Goal: Information Seeking & Learning: Understand process/instructions

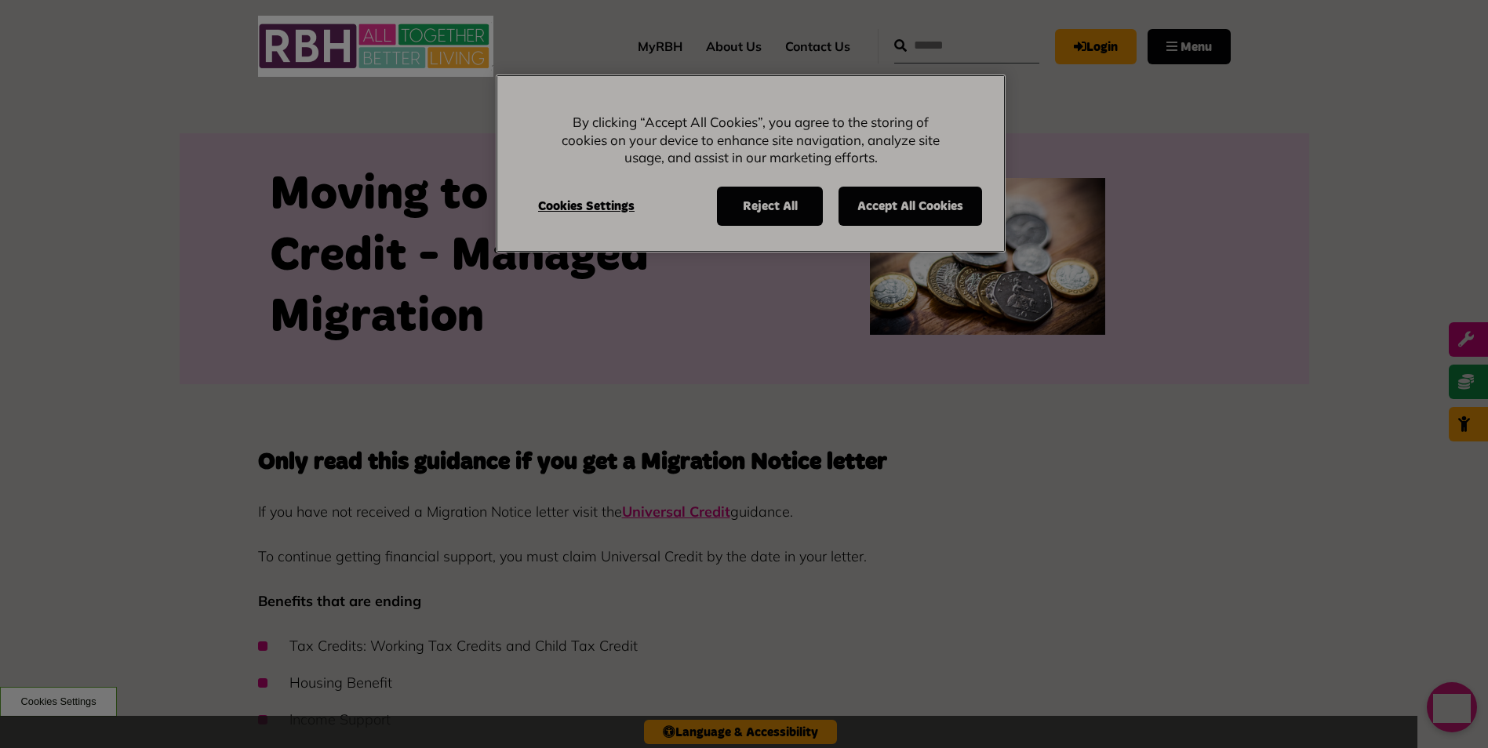
scroll to position [549, 0]
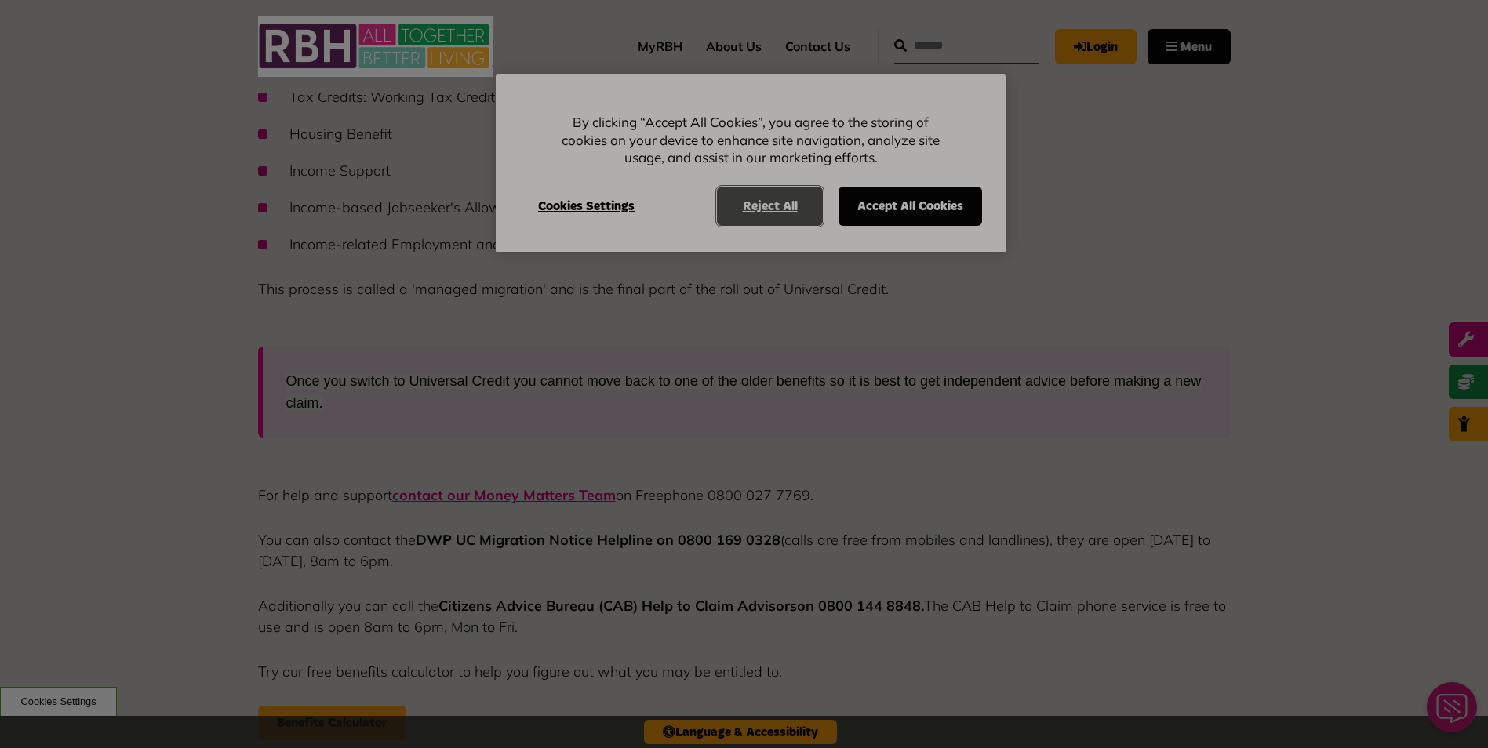
click at [765, 217] on button "Reject All" at bounding box center [770, 206] width 106 height 39
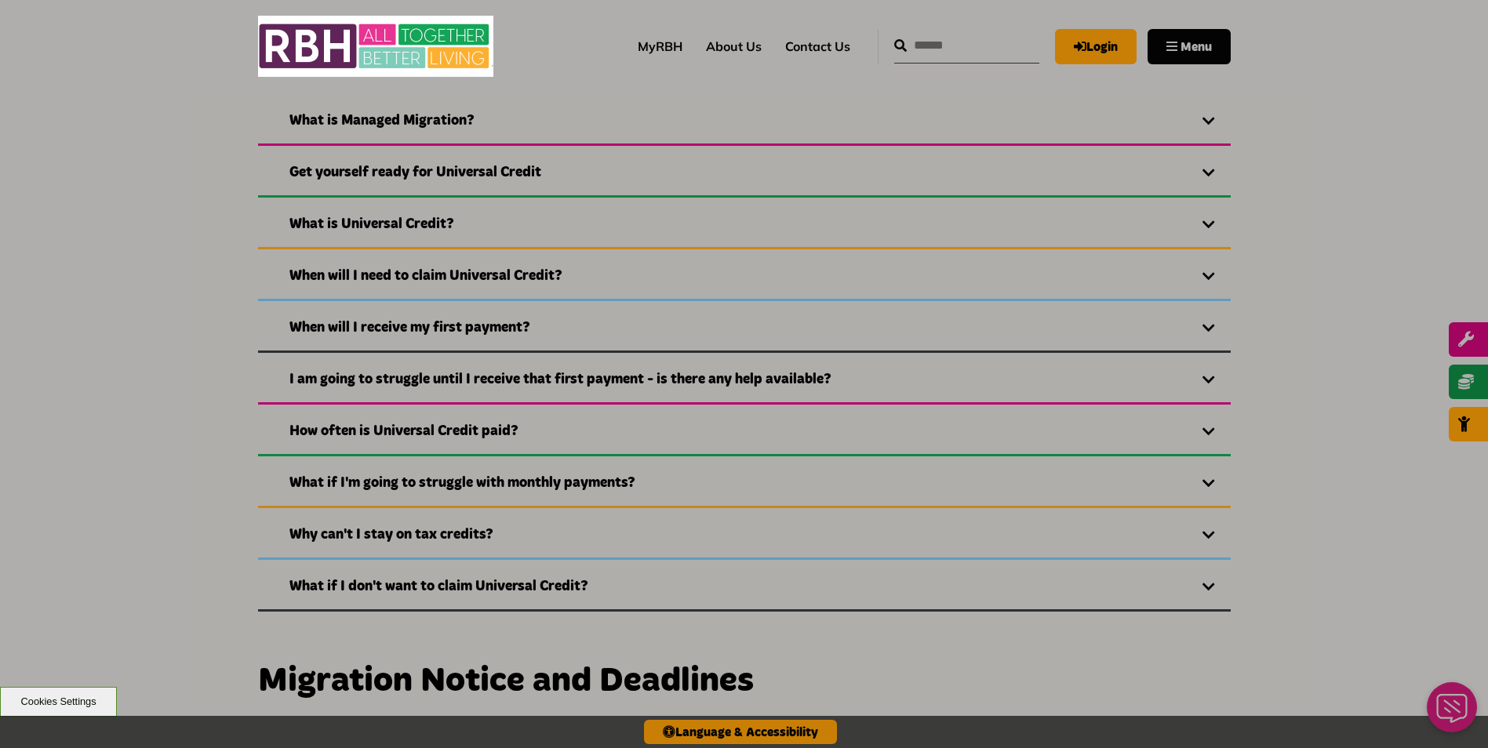
scroll to position [1961, 0]
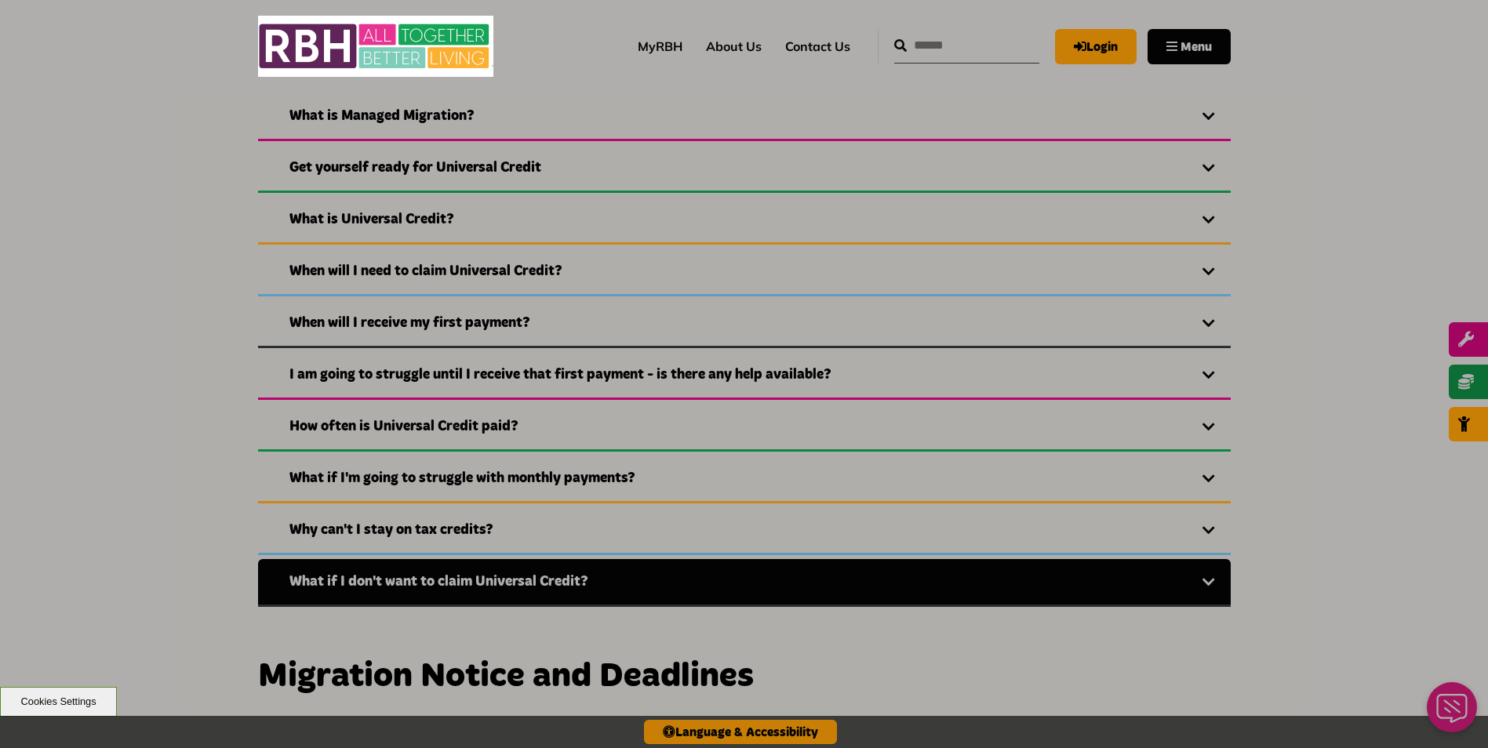
click at [433, 572] on link "What if I don't want to claim Universal Credit?" at bounding box center [744, 583] width 973 height 48
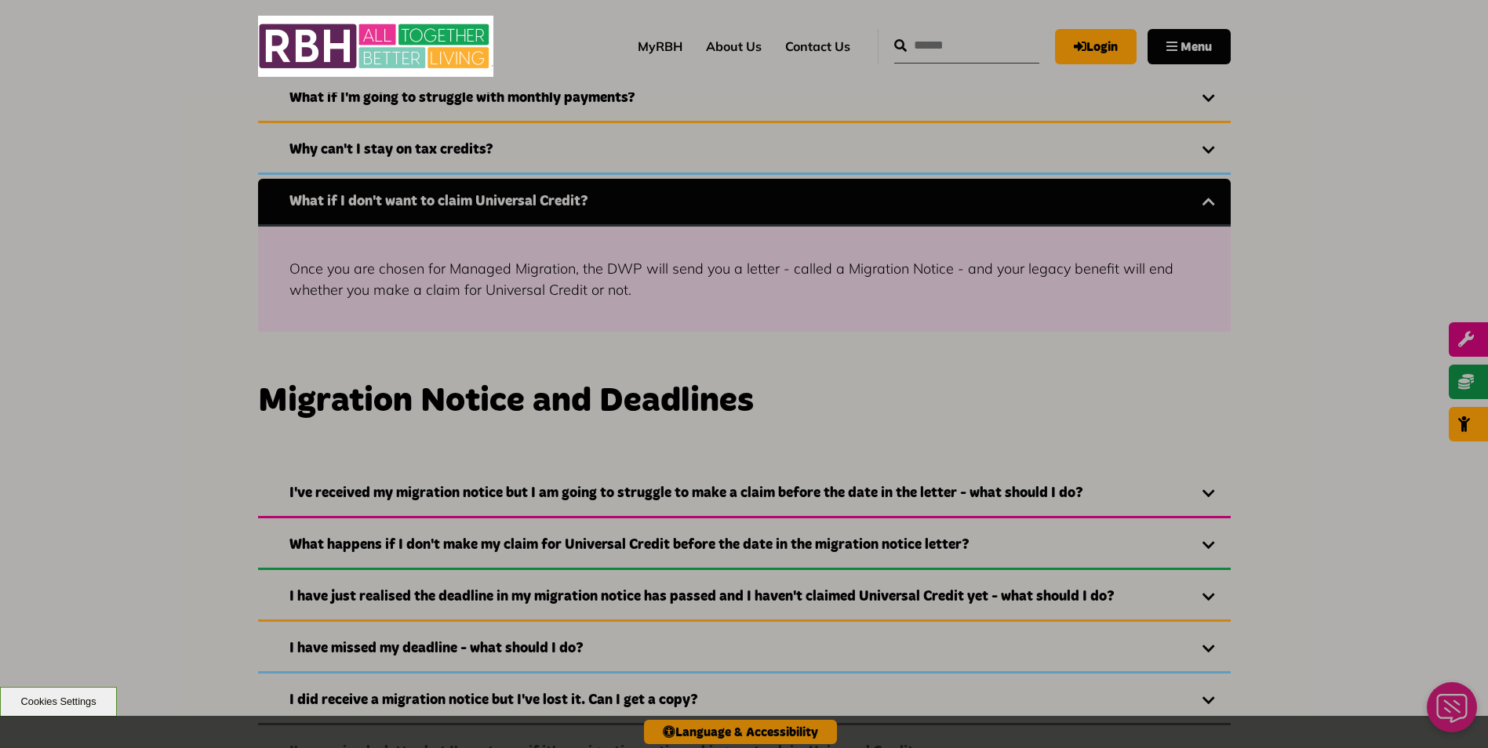
scroll to position [2353, 0]
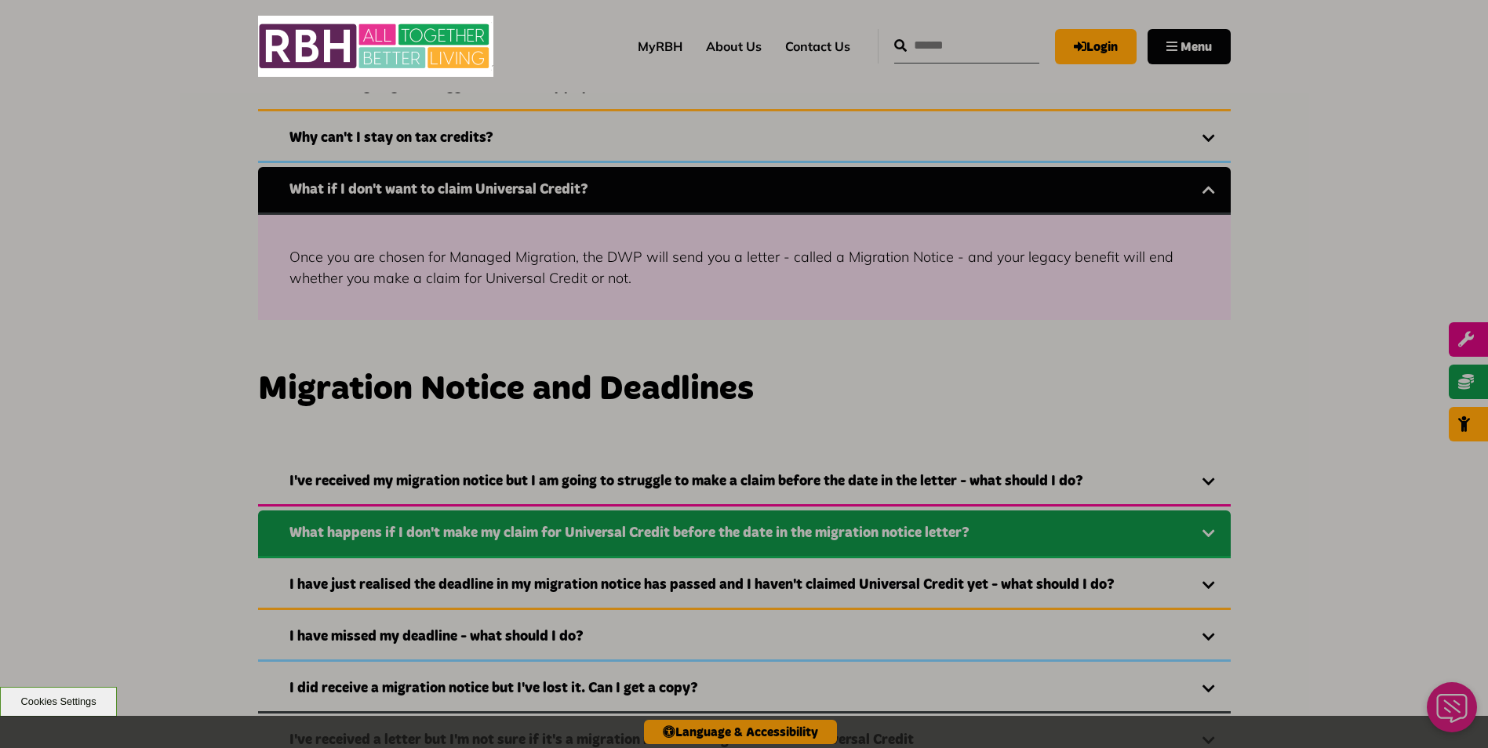
click at [883, 538] on link "What happens if I don't make my claim for Universal Credit before the date in t…" at bounding box center [744, 535] width 973 height 48
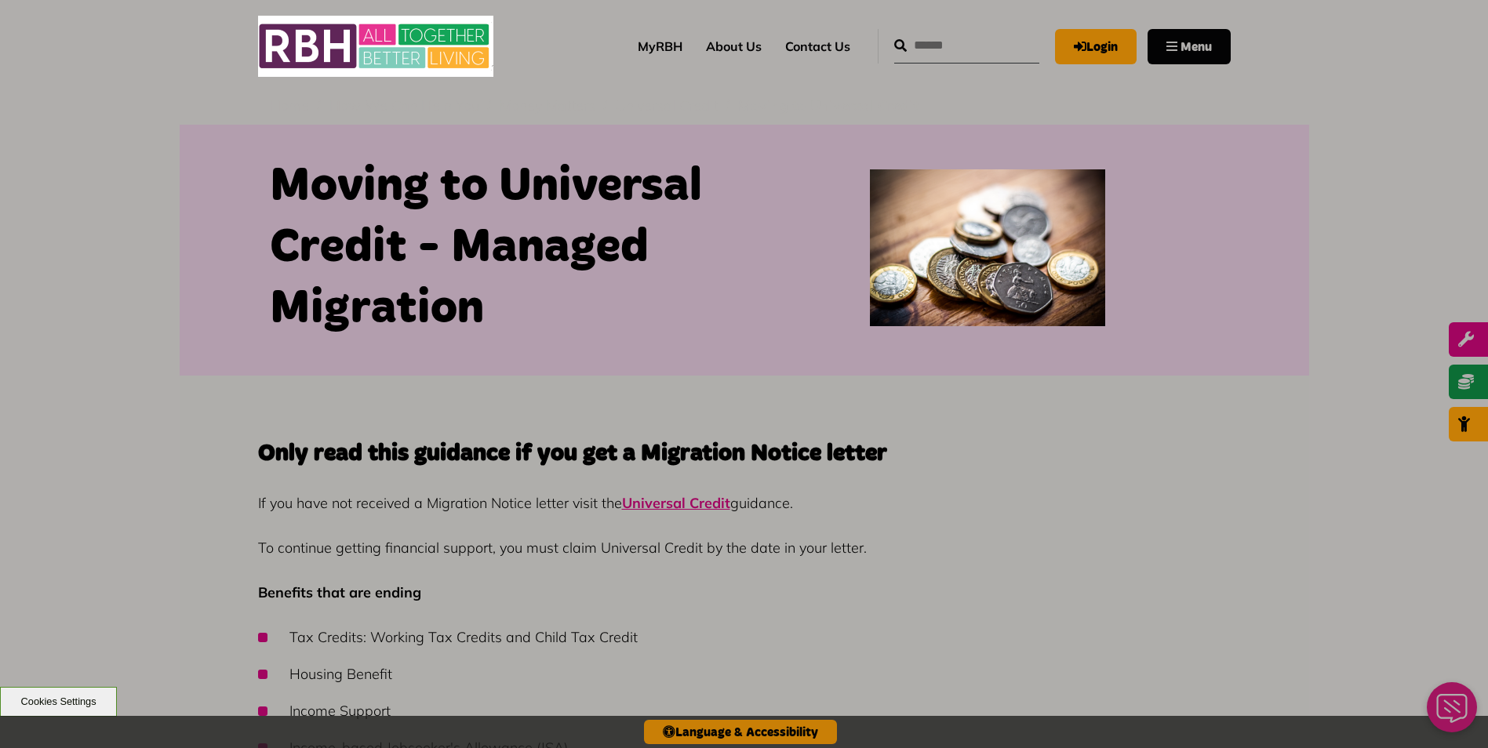
scroll to position [0, 0]
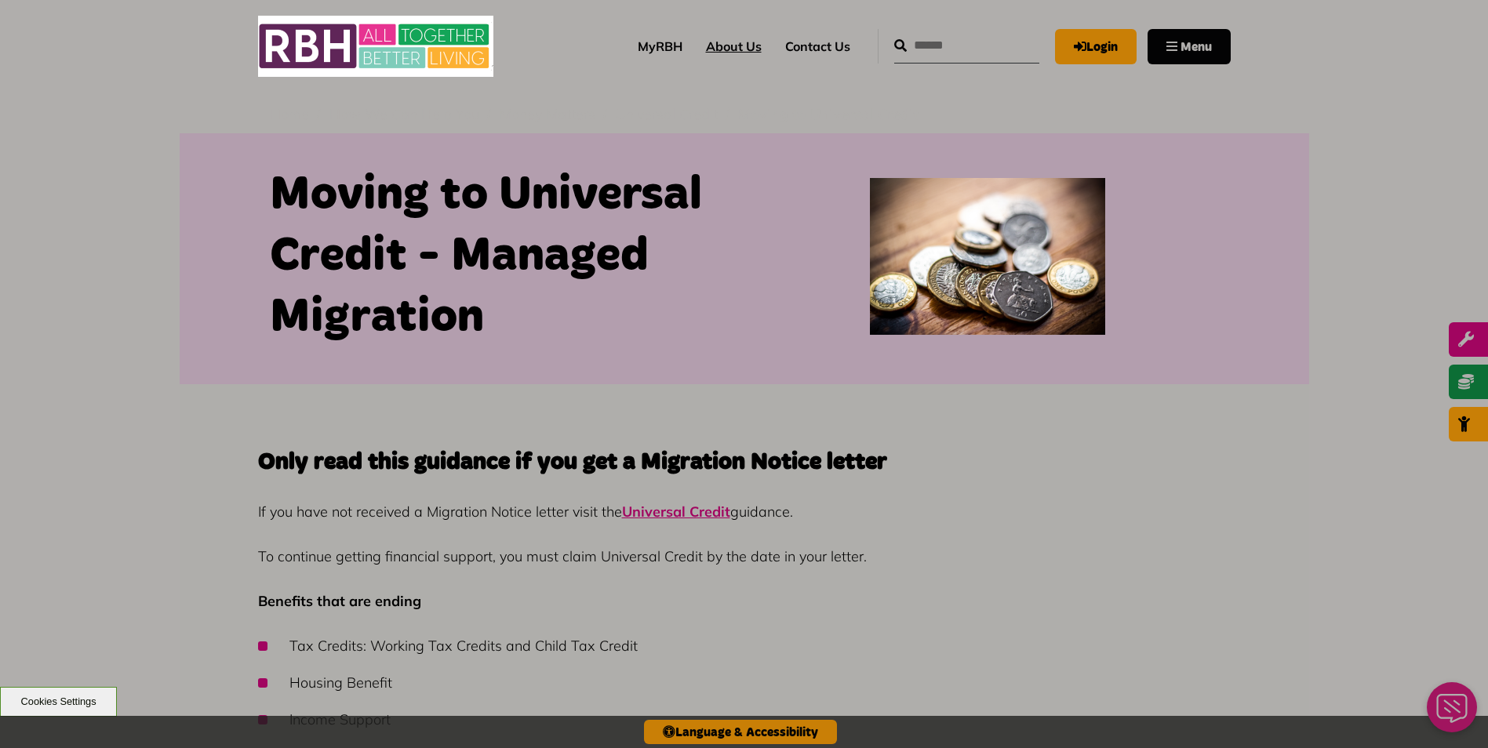
click at [697, 43] on link "About Us" at bounding box center [733, 46] width 79 height 42
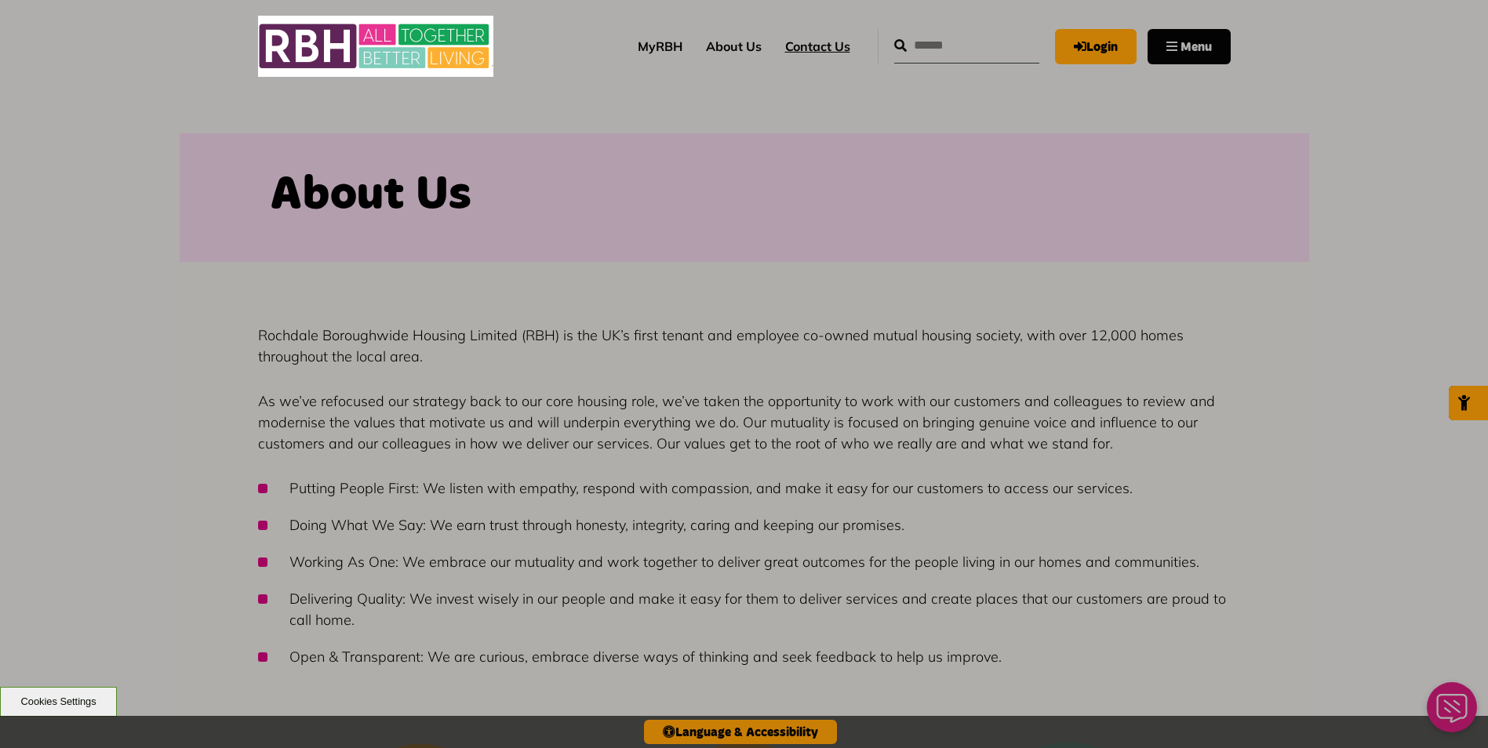
click at [799, 47] on link "Contact Us" at bounding box center [818, 46] width 89 height 42
